Goal: Task Accomplishment & Management: Manage account settings

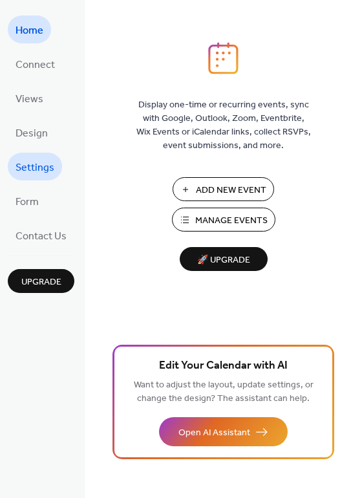
click at [45, 164] on span "Settings" at bounding box center [35, 168] width 39 height 20
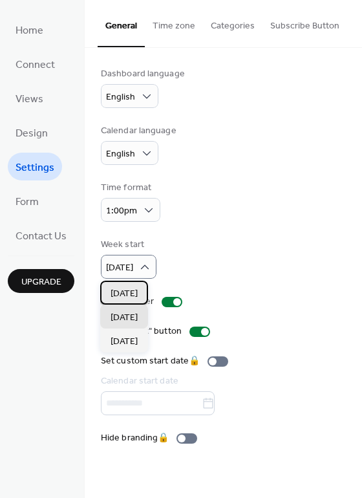
click at [136, 290] on span "[DATE]" at bounding box center [124, 294] width 27 height 14
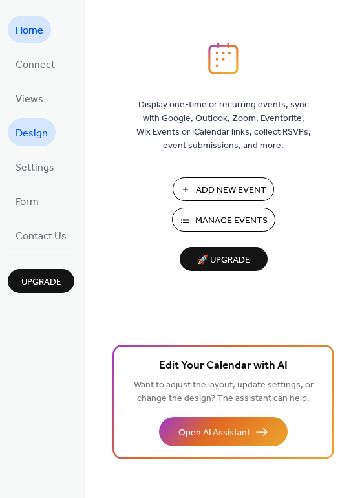
click at [23, 128] on span "Design" at bounding box center [32, 134] width 32 height 20
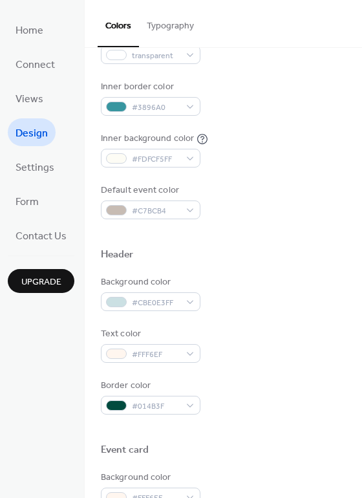
scroll to position [259, 0]
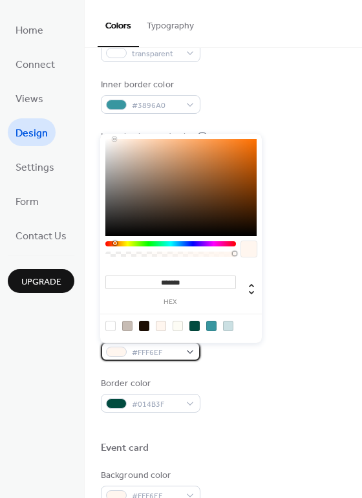
click at [151, 347] on span "#FFF6EF" at bounding box center [156, 353] width 48 height 14
click at [190, 329] on div at bounding box center [194, 326] width 10 height 10
type input "*******"
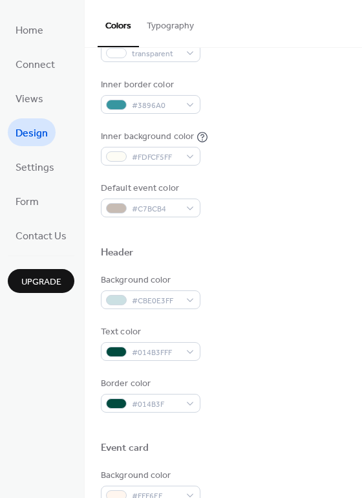
click at [222, 358] on div "Text color #014B3FFF" at bounding box center [223, 343] width 245 height 36
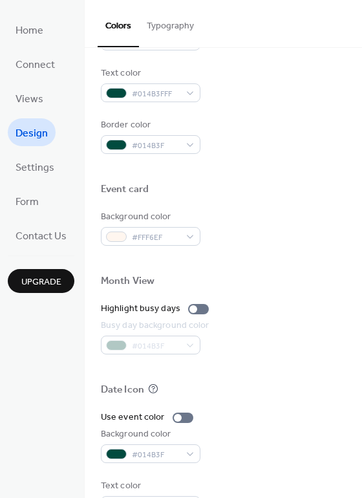
scroll to position [553, 0]
